Goal: Task Accomplishment & Management: Use online tool/utility

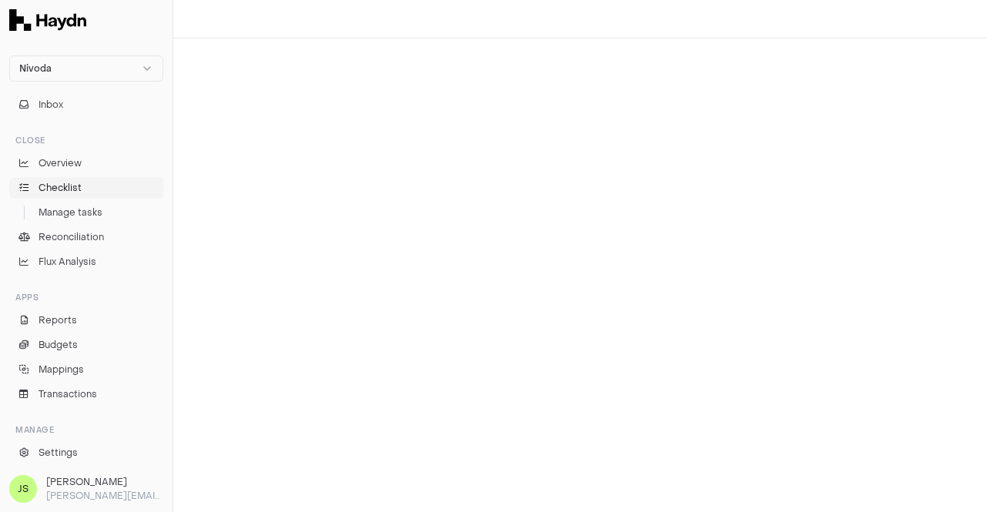
click at [43, 188] on span "Checklist" at bounding box center [60, 188] width 43 height 14
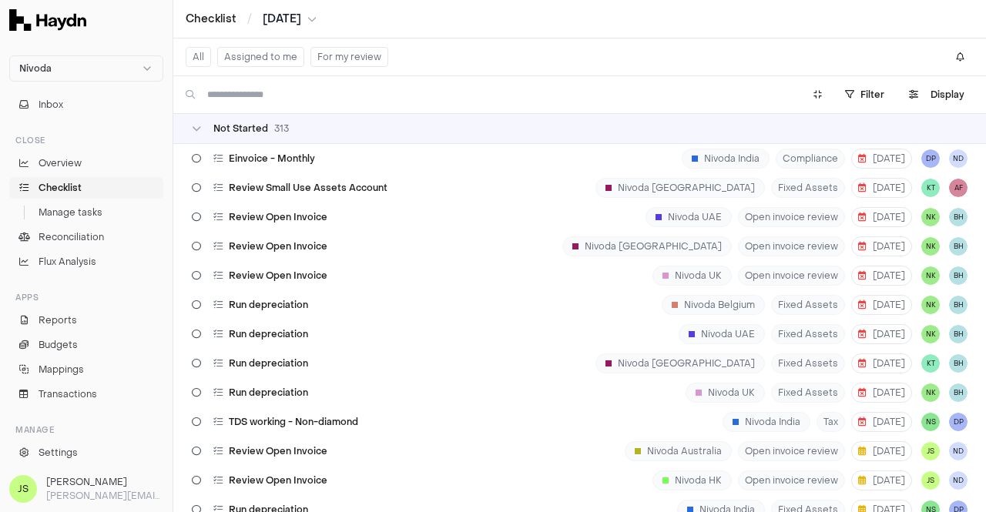
click at [286, 53] on button "Assigned to me" at bounding box center [260, 57] width 87 height 20
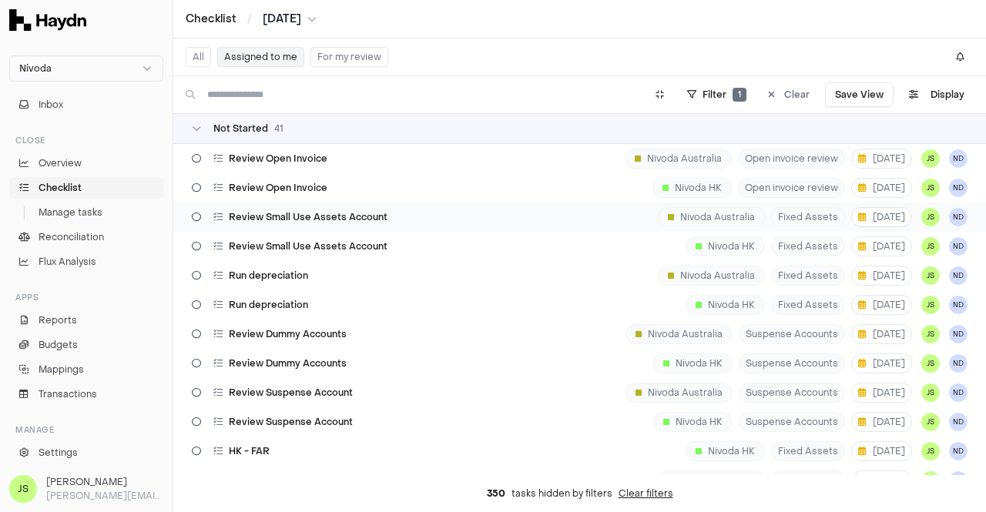
click at [317, 214] on span "Review Small Use Assets Account" at bounding box center [308, 217] width 159 height 12
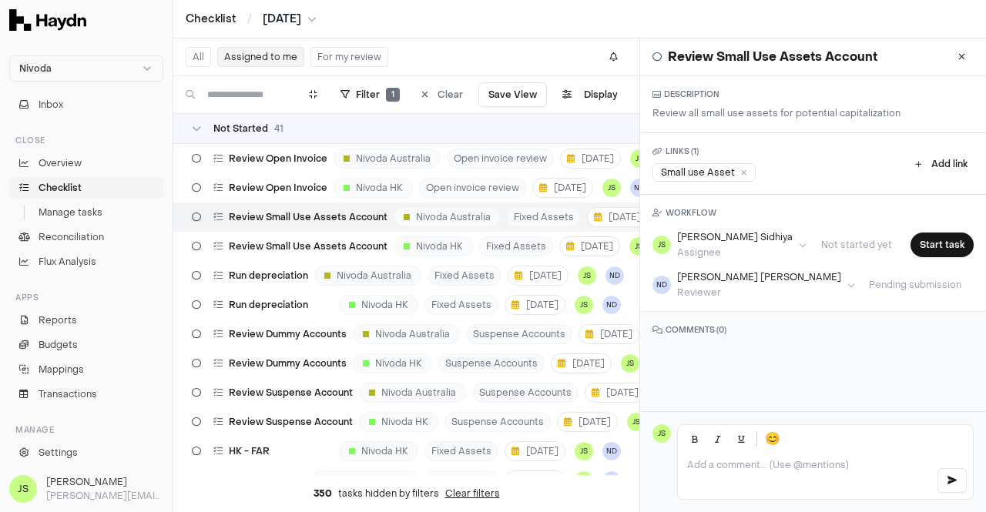
drag, startPoint x: 750, startPoint y: 380, endPoint x: 753, endPoint y: 361, distance: 19.5
click at [753, 361] on div "Review Small Use Assets Account DESCRIPTION Review all small use assets for pot…" at bounding box center [813, 225] width 346 height 373
click at [720, 324] on h3 "COMMENTS ( 0 )" at bounding box center [812, 330] width 321 height 12
click at [746, 477] on div at bounding box center [825, 476] width 295 height 46
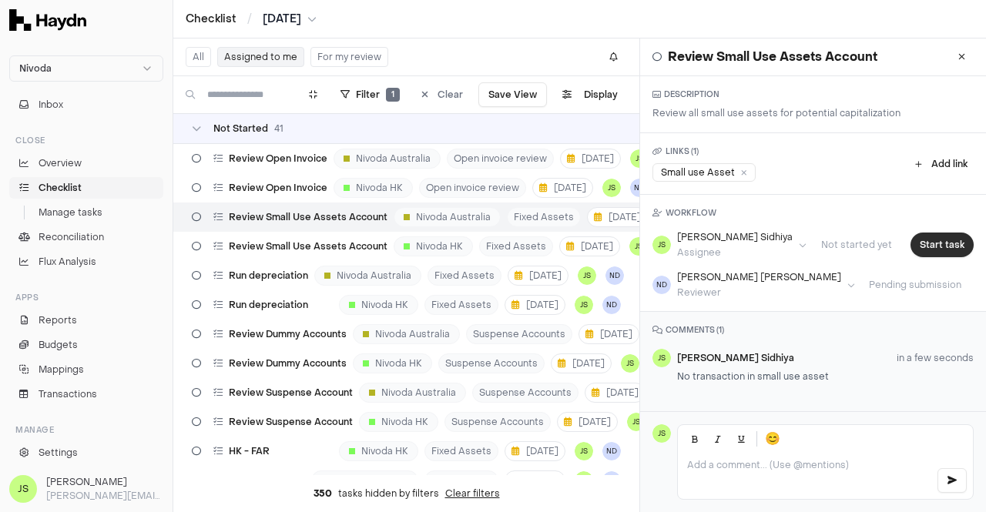
click at [931, 236] on button "Start task" at bounding box center [941, 245] width 63 height 25
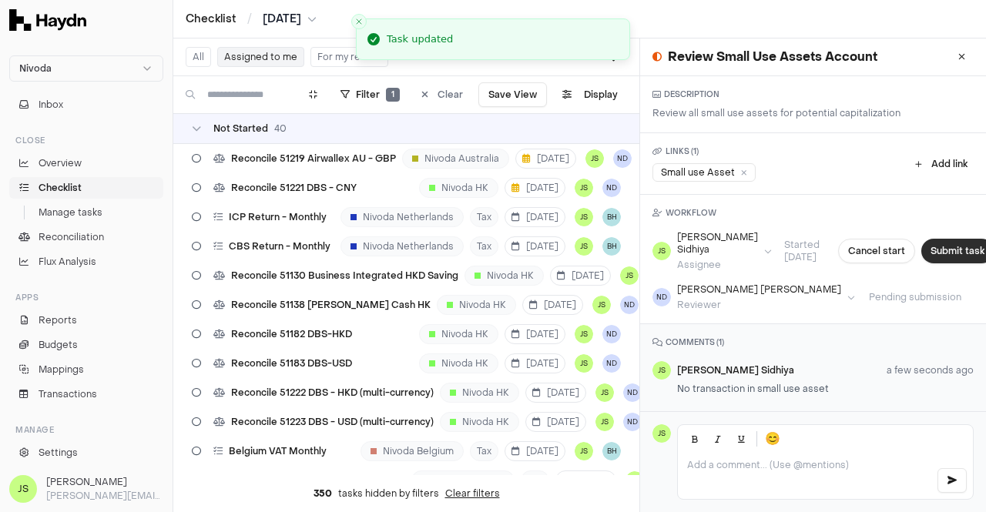
click at [931, 247] on button "Submit task" at bounding box center [957, 251] width 72 height 25
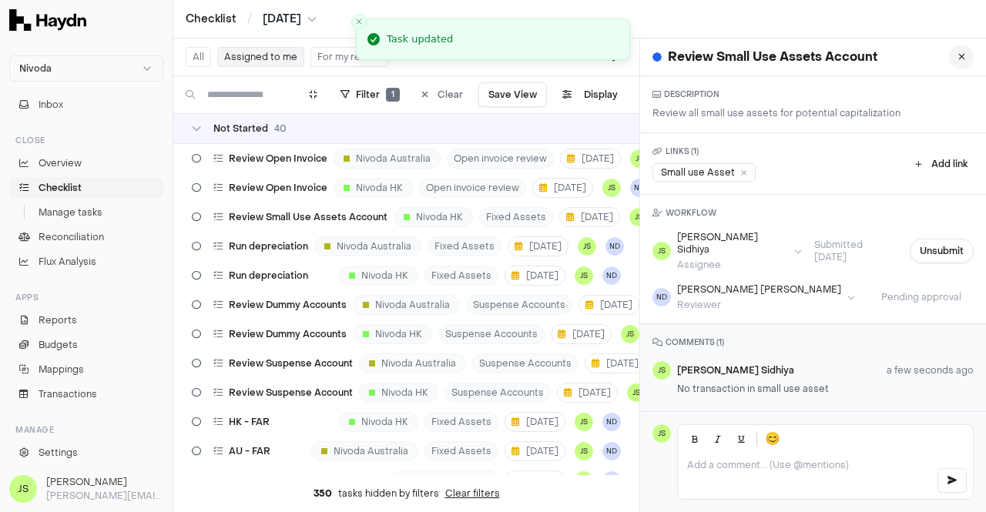
click at [958, 56] on icon at bounding box center [961, 56] width 7 height 9
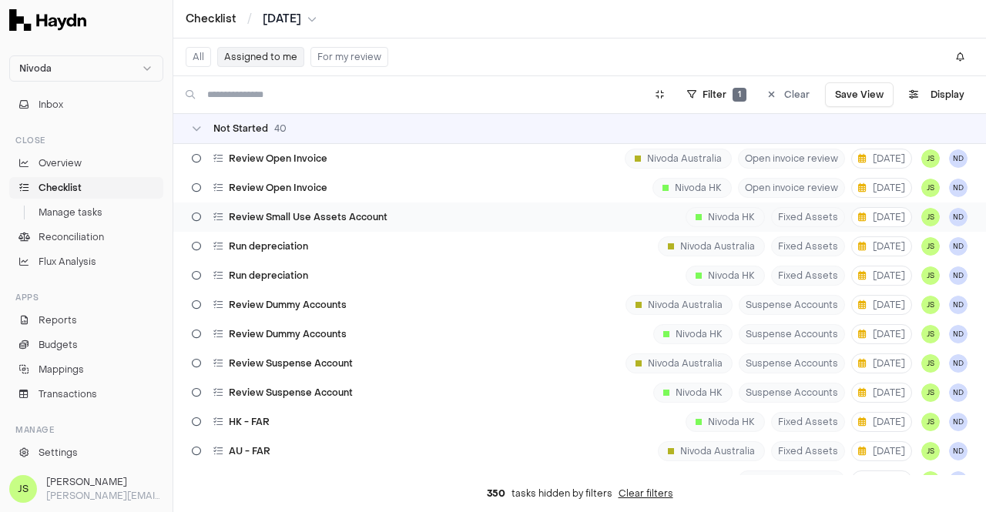
click at [313, 213] on span "Review Small Use Assets Account" at bounding box center [308, 217] width 159 height 12
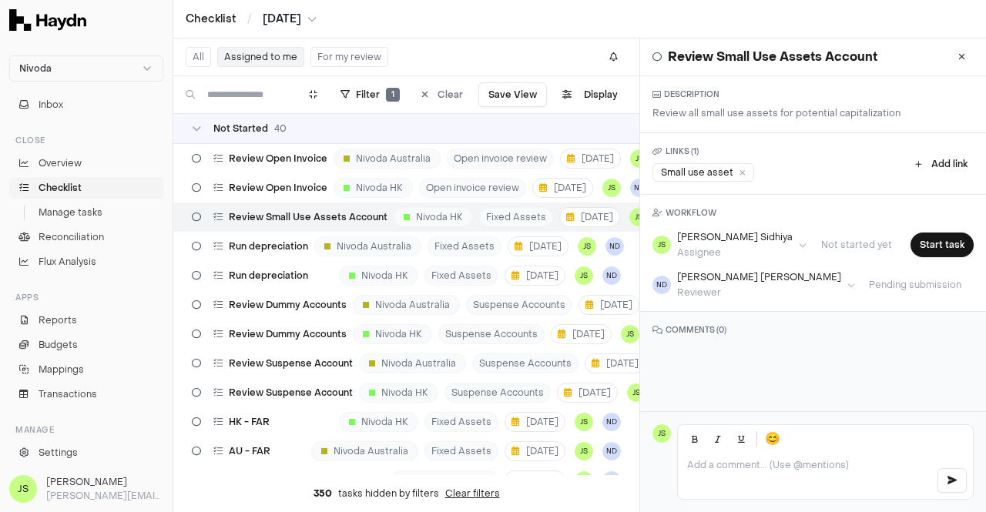
click at [802, 463] on p at bounding box center [805, 465] width 236 height 12
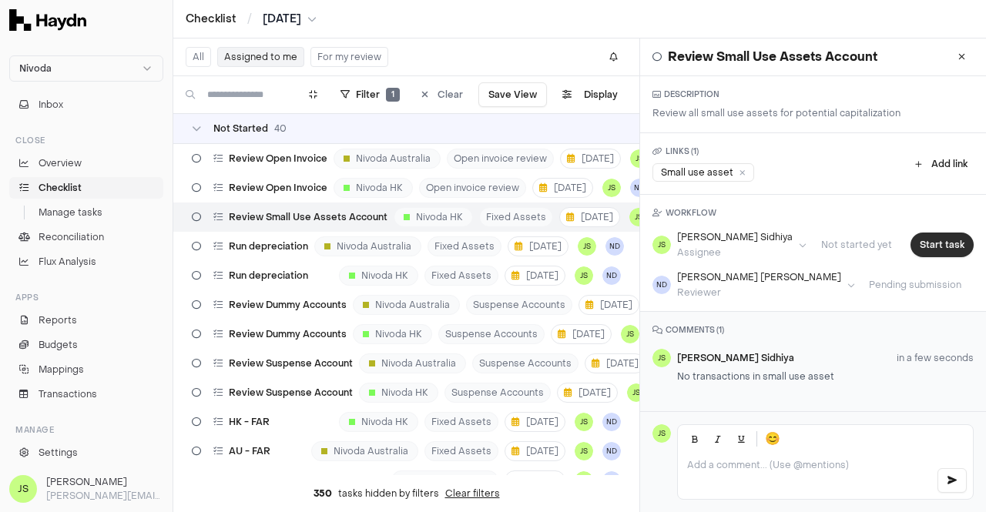
click at [939, 241] on button "Start task" at bounding box center [941, 245] width 63 height 25
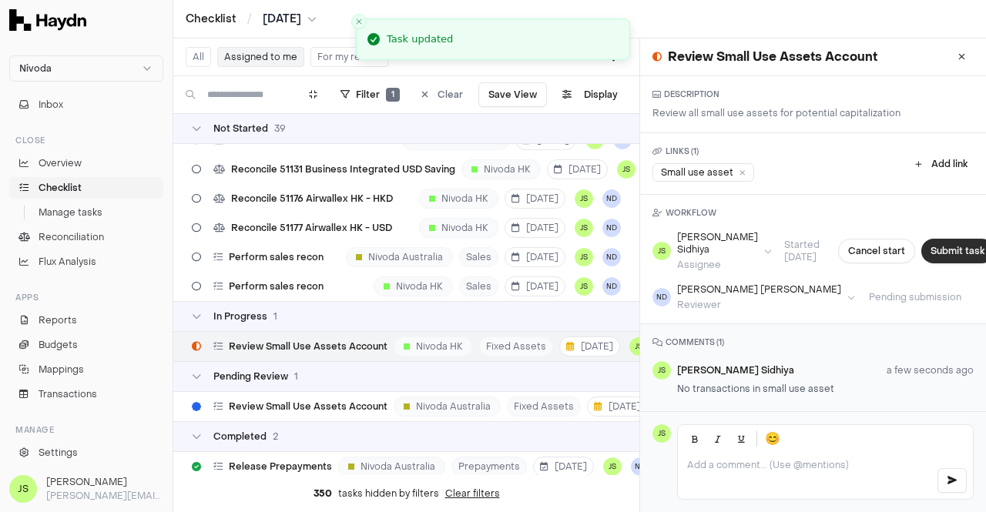
click at [936, 246] on button "Submit task" at bounding box center [957, 251] width 72 height 25
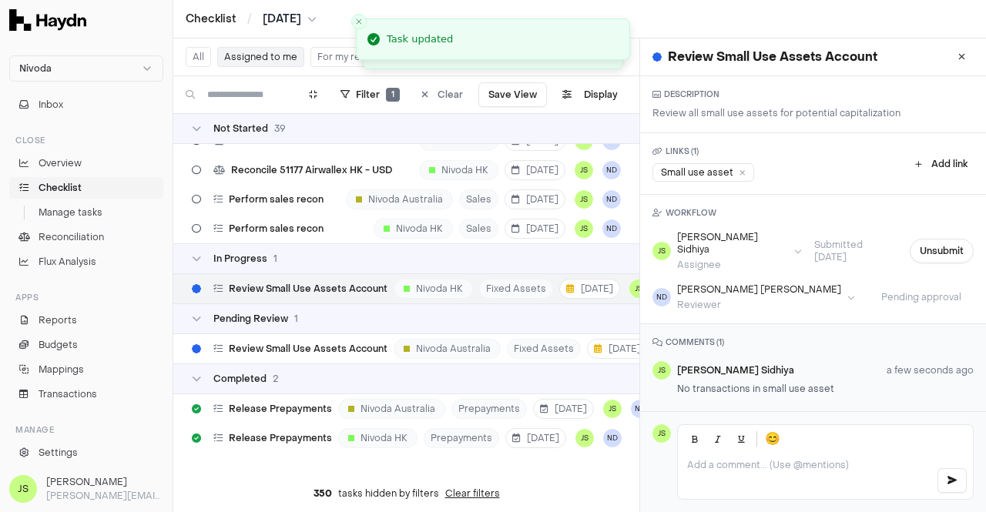
scroll to position [1030, 0]
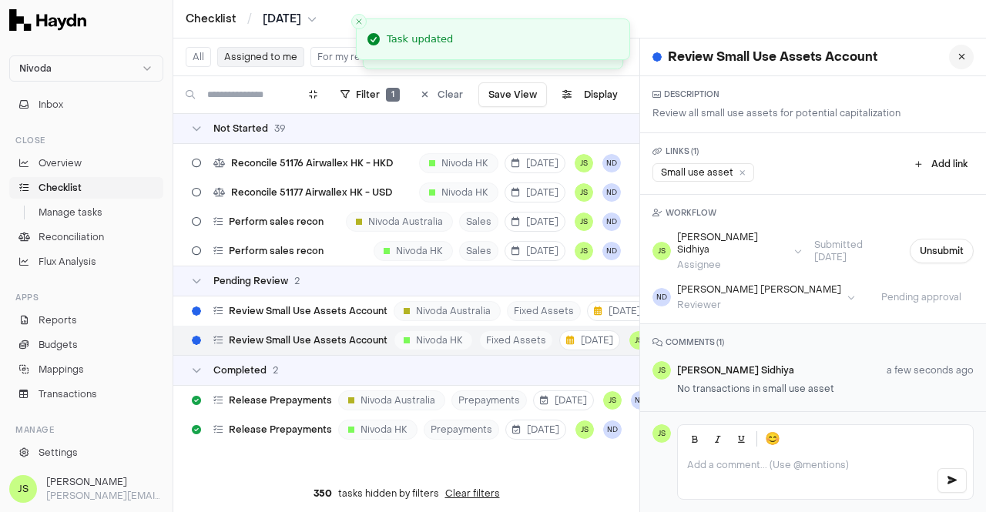
click at [958, 55] on icon at bounding box center [961, 56] width 7 height 9
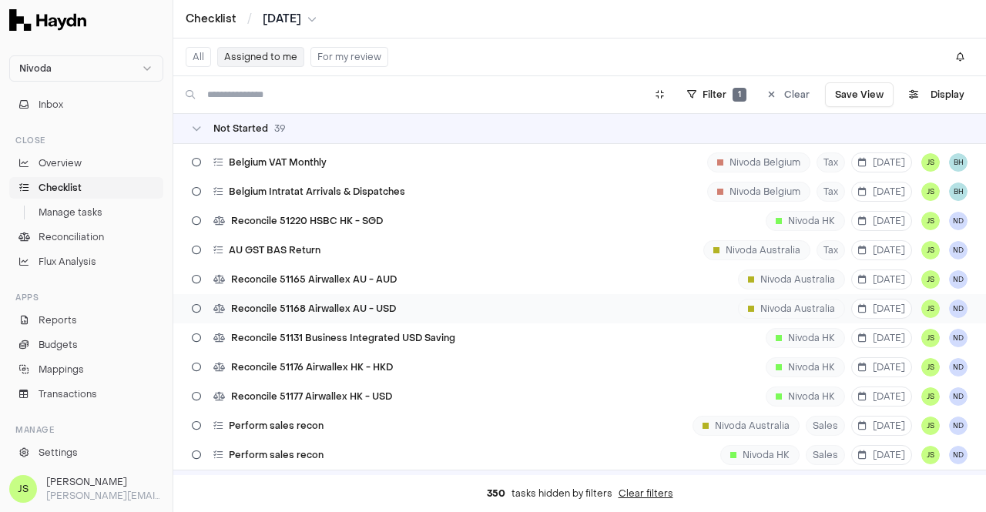
scroll to position [849, 0]
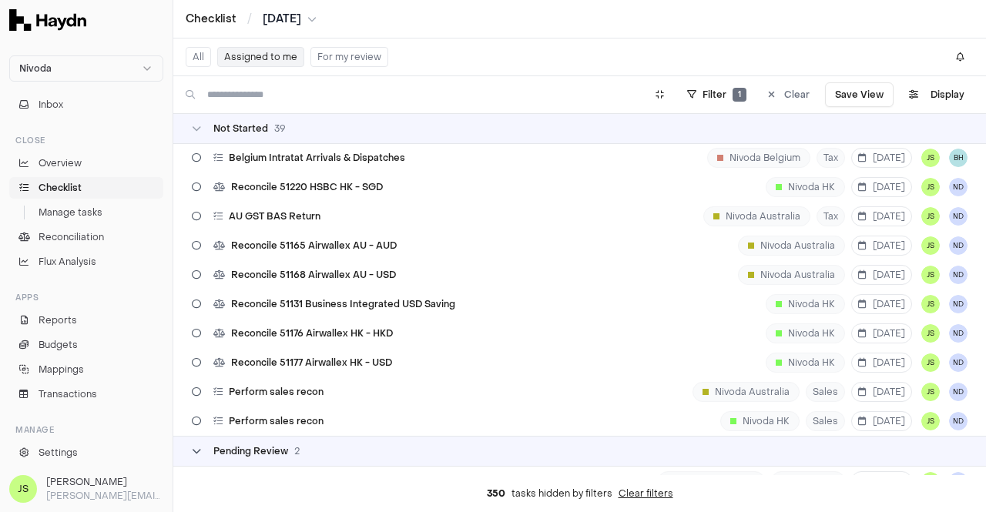
click at [290, 452] on div "Pending Review 2" at bounding box center [256, 451] width 86 height 12
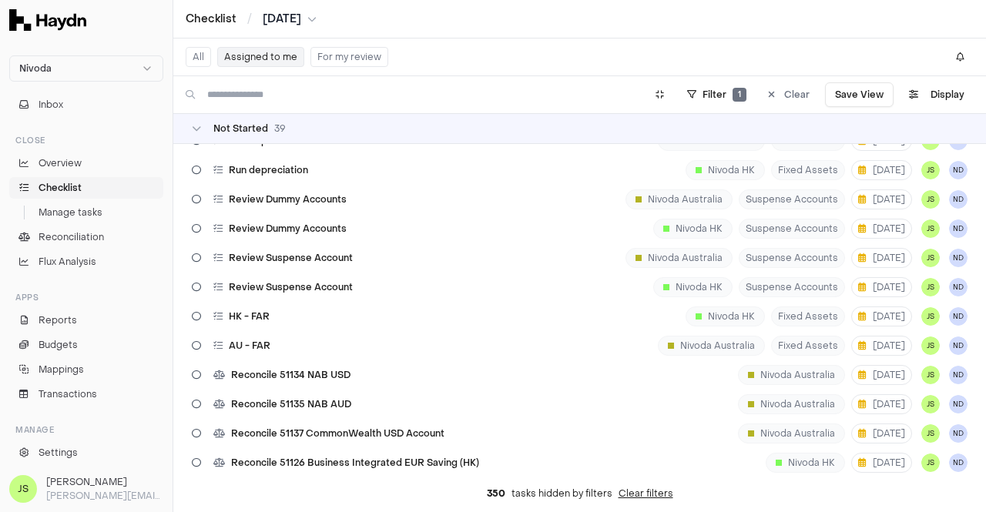
scroll to position [0, 0]
